Goal: Entertainment & Leisure: Consume media (video, audio)

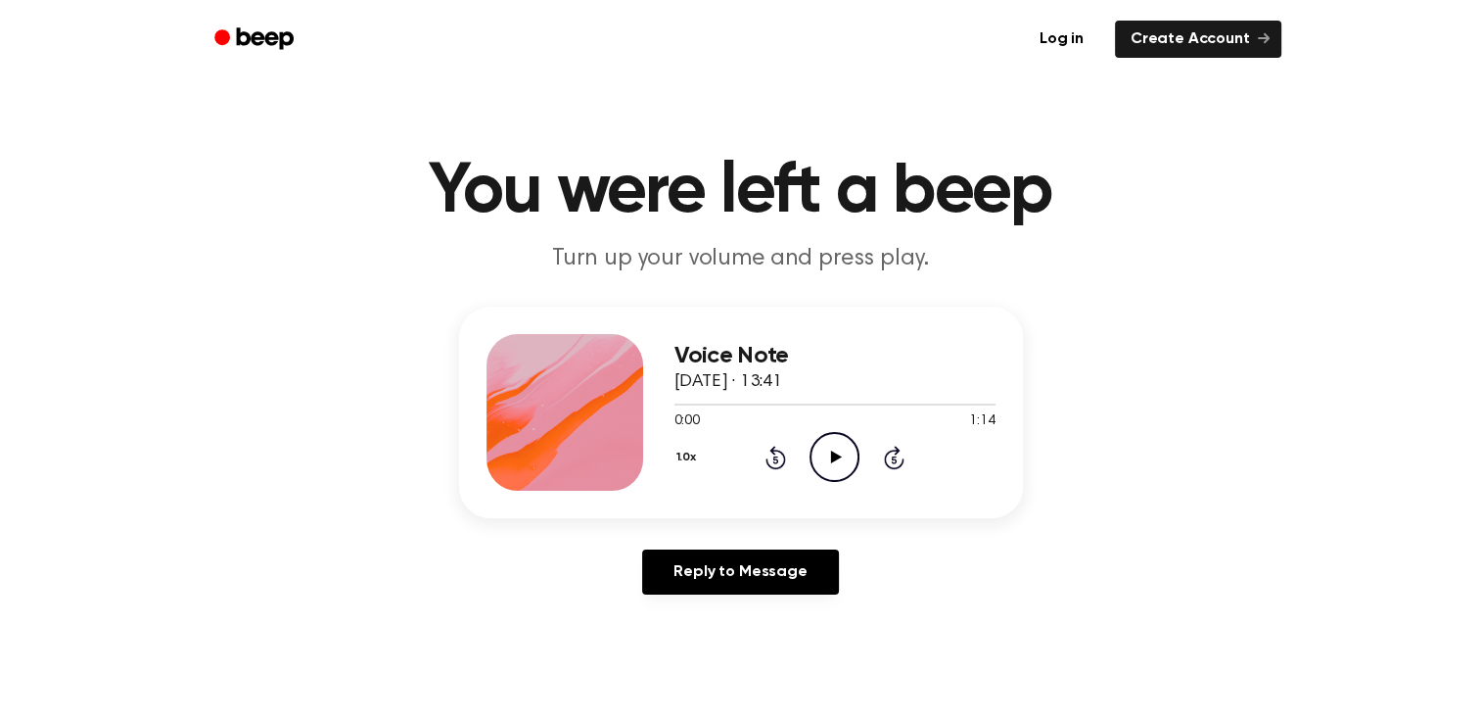
click at [835, 470] on icon "Play Audio" at bounding box center [835, 457] width 50 height 50
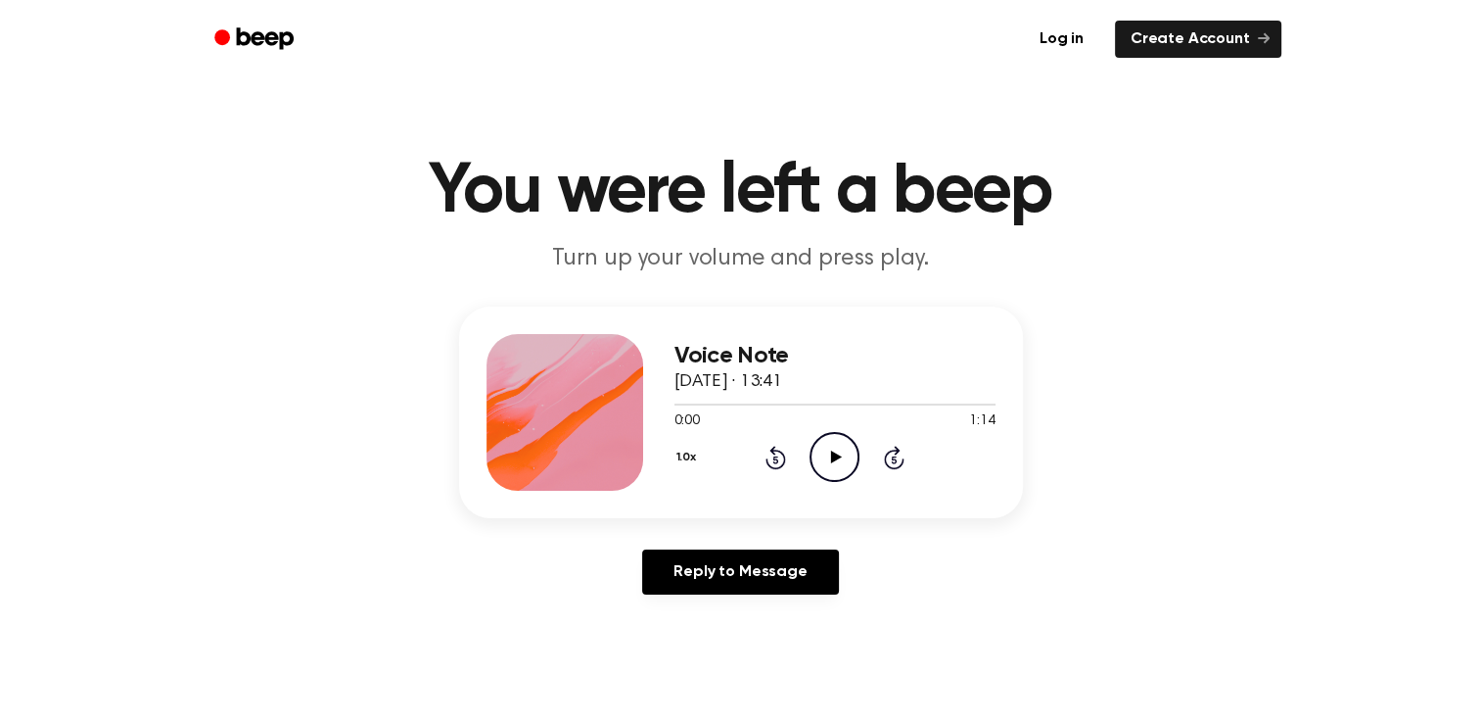
click at [830, 464] on icon "Play Audio" at bounding box center [835, 457] width 50 height 50
click at [842, 444] on icon "Play Audio" at bounding box center [835, 457] width 50 height 50
click at [824, 459] on icon "Play Audio" at bounding box center [835, 457] width 50 height 50
click at [838, 453] on icon at bounding box center [834, 456] width 9 height 13
click at [827, 441] on icon "Play Audio" at bounding box center [835, 457] width 50 height 50
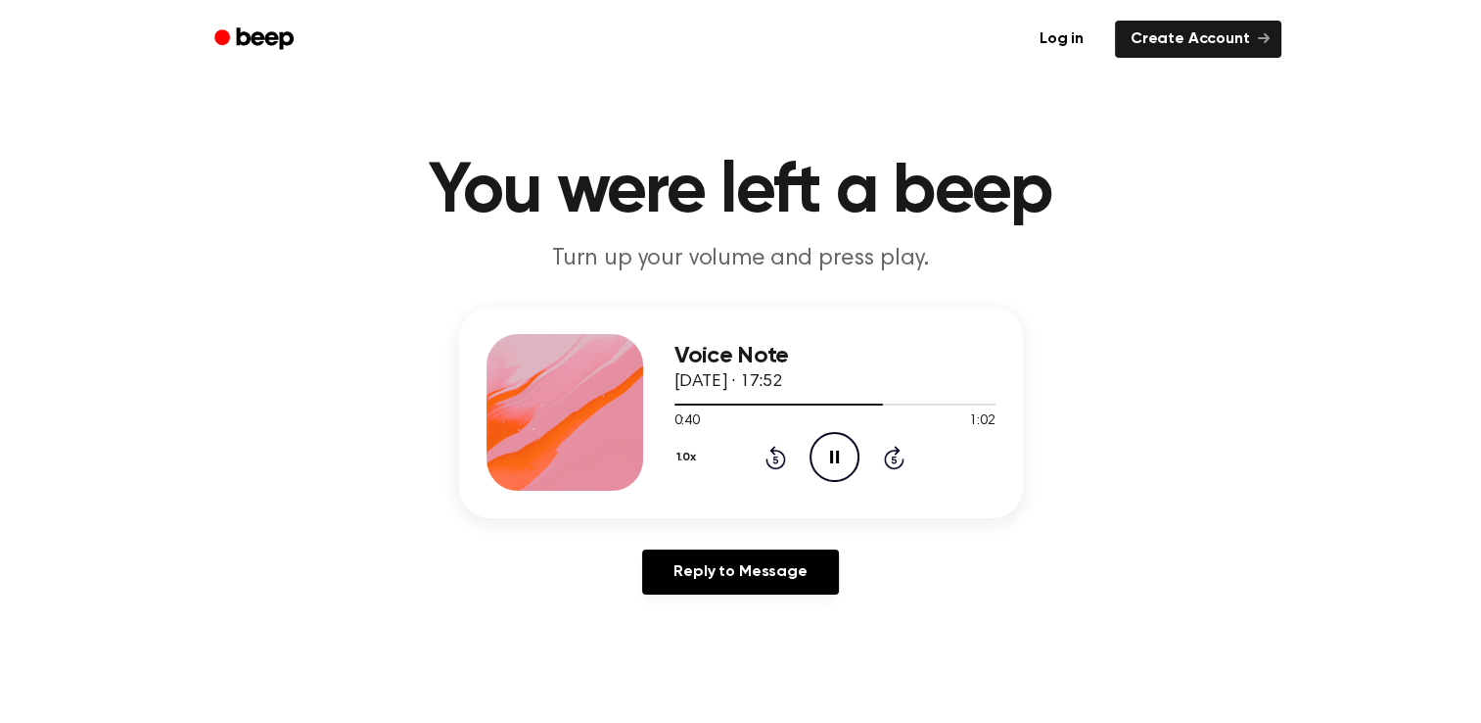
click at [826, 453] on icon "Pause Audio" at bounding box center [835, 457] width 50 height 50
drag, startPoint x: 878, startPoint y: 403, endPoint x: 670, endPoint y: 409, distance: 208.6
click at [670, 409] on div "Voice Note [DATE] · 17:52 0:40 1:02 Your browser does not support the [object O…" at bounding box center [741, 411] width 564 height 211
click at [675, 403] on div at bounding box center [780, 404] width 210 height 2
click at [824, 450] on icon "Play Audio" at bounding box center [835, 457] width 50 height 50
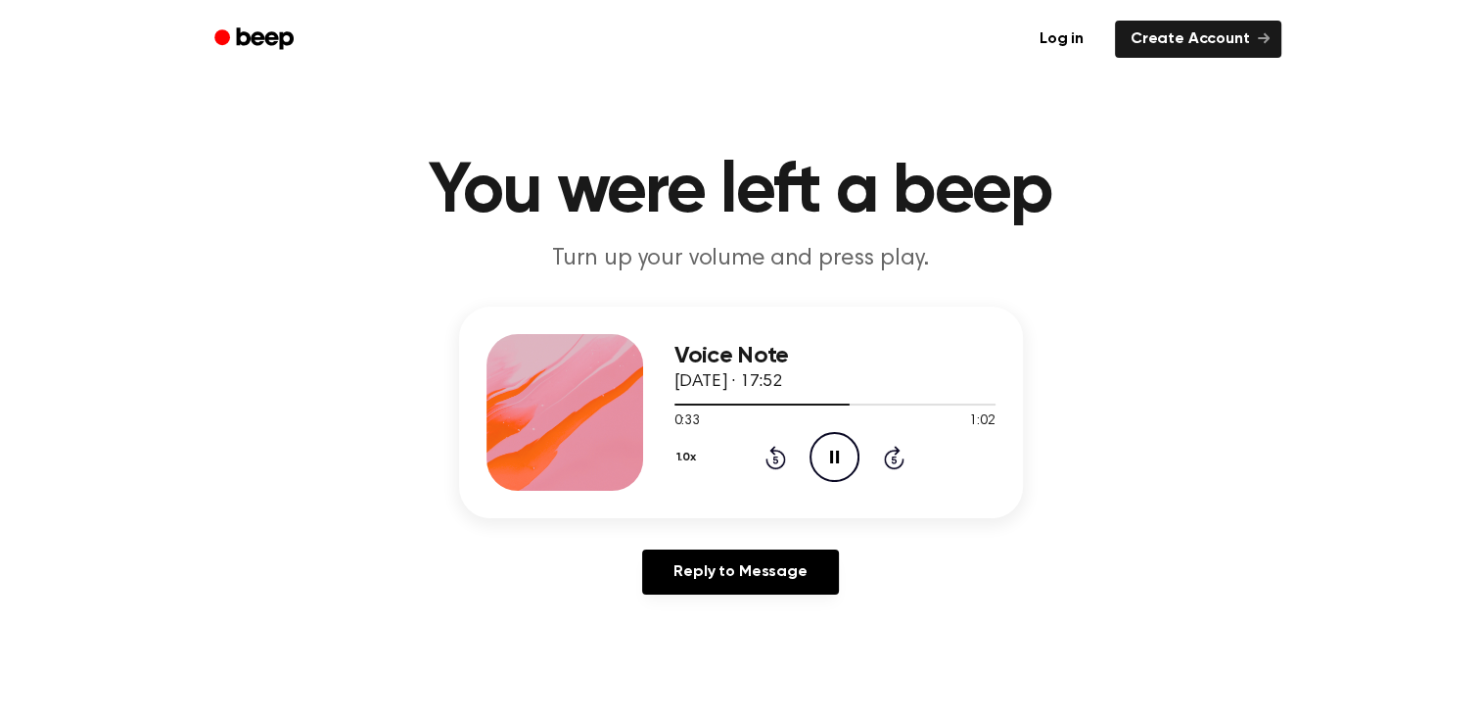
click at [834, 460] on icon "Pause Audio" at bounding box center [835, 457] width 50 height 50
click at [842, 455] on icon "Play Audio" at bounding box center [835, 457] width 50 height 50
click at [756, 226] on h1 "You were left a beep" at bounding box center [741, 192] width 1003 height 70
drag, startPoint x: 756, startPoint y: 226, endPoint x: 681, endPoint y: 67, distance: 176.1
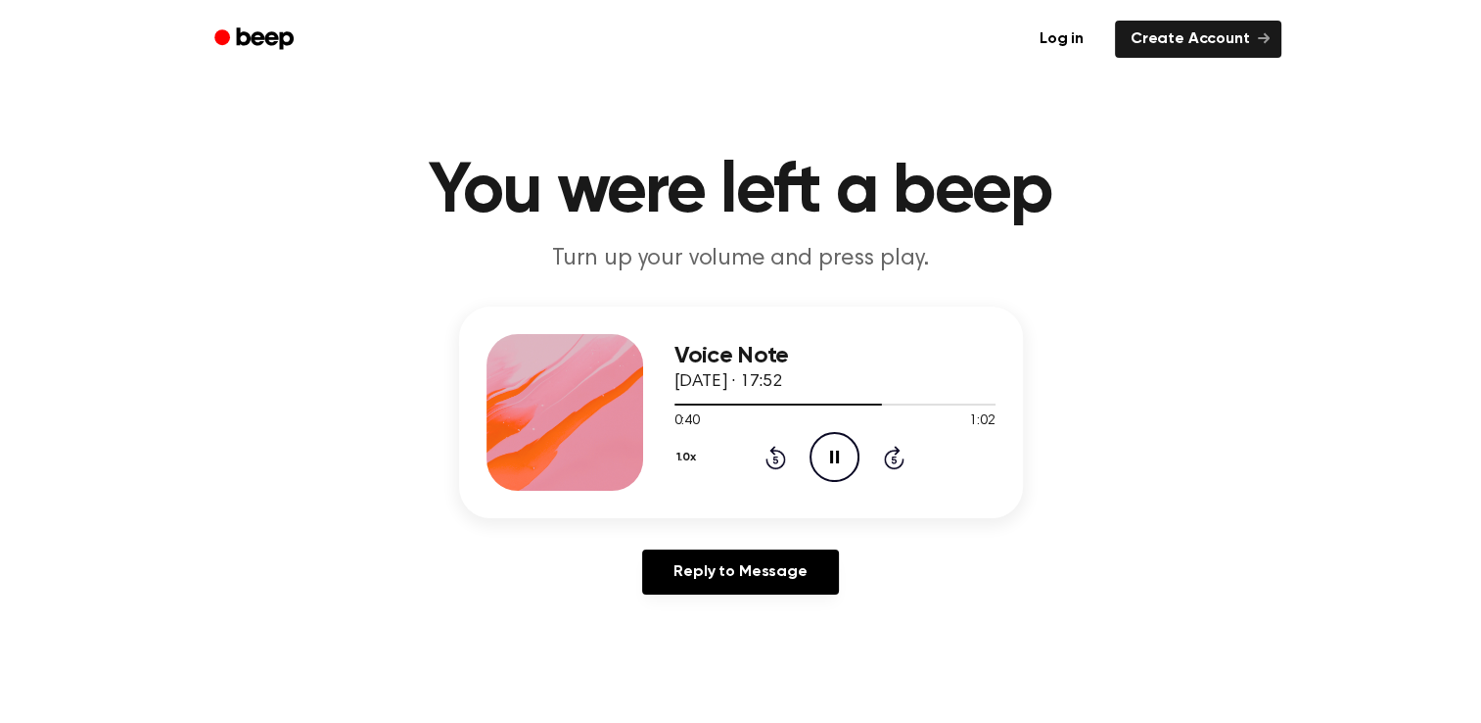
click at [681, 67] on div "Log in Create Account" at bounding box center [741, 39] width 1081 height 78
click at [820, 465] on icon "Play Audio" at bounding box center [835, 457] width 50 height 50
